Goal: Navigation & Orientation: Find specific page/section

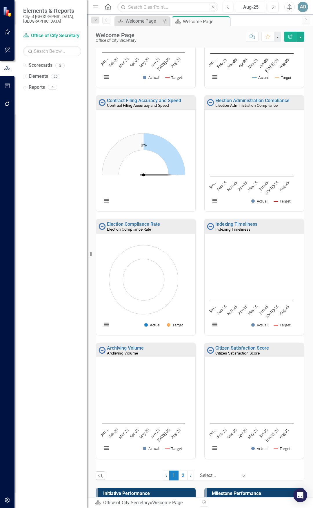
click at [50, 33] on link "Scorecard Office of City Secretary" at bounding box center [52, 36] width 58 height 7
drag, startPoint x: 111, startPoint y: 7, endPoint x: 108, endPoint y: 8, distance: 3.9
click at [112, 7] on icon "Home" at bounding box center [108, 7] width 8 height 6
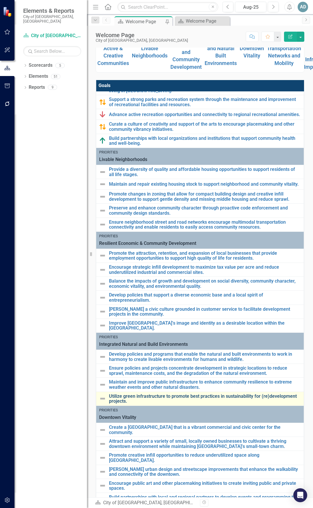
scroll to position [208, 0]
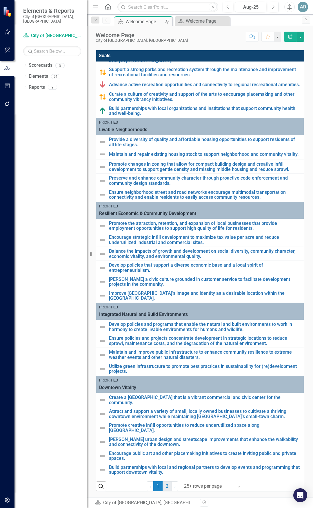
click at [165, 454] on link "2" at bounding box center [167, 486] width 9 height 10
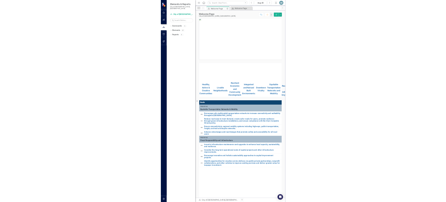
scroll to position [0, 0]
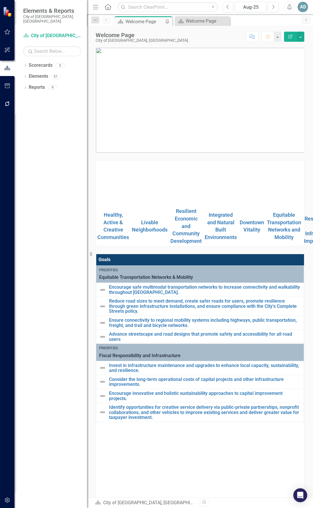
drag, startPoint x: 88, startPoint y: 218, endPoint x: 64, endPoint y: 220, distance: 24.8
click at [64, 220] on div "Elements & Reports City of [GEOGRAPHIC_DATA], [GEOGRAPHIC_DATA] Scorecard City …" at bounding box center [43, 254] width 87 height 508
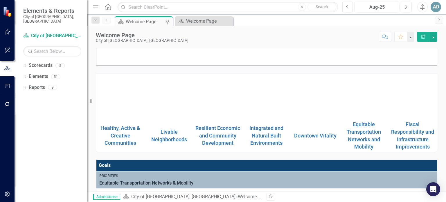
scroll to position [58, 0]
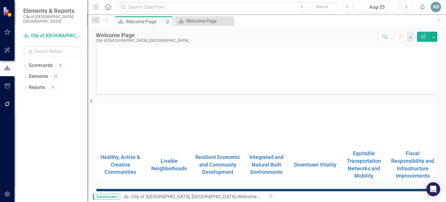
click at [264, 125] on img at bounding box center [364, 125] width 46 height 0
click at [264, 170] on link "Fiscal Responsibility and Infrastructure Improvements" at bounding box center [412, 164] width 43 height 29
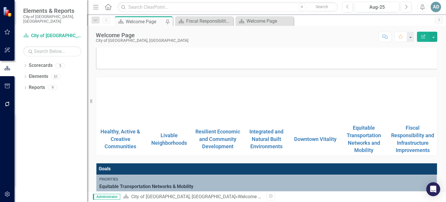
scroll to position [87, 0]
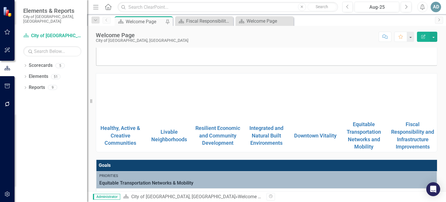
click at [264, 96] on img at bounding box center [364, 96] width 46 height 0
click at [264, 131] on link "Equitable Transportation Networks and Mobility" at bounding box center [364, 135] width 34 height 29
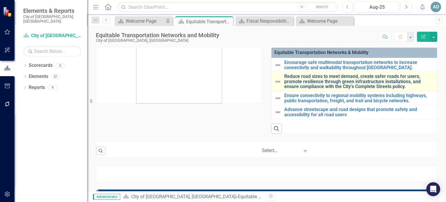
scroll to position [29, 0]
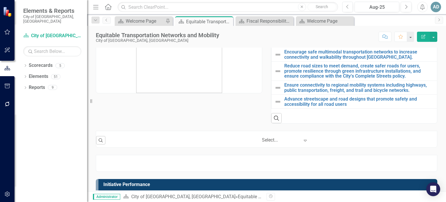
click at [109, 6] on icon "Home" at bounding box center [108, 7] width 8 height 6
